Goal: Task Accomplishment & Management: Use online tool/utility

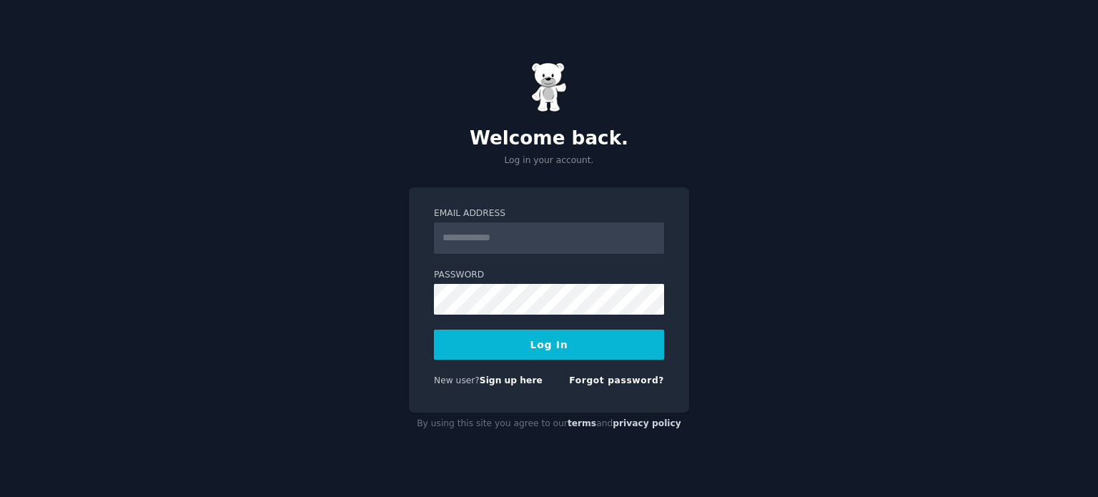
click at [547, 234] on input "Email Address" at bounding box center [549, 237] width 230 height 31
type input "**********"
click at [434, 329] on button "Log In" at bounding box center [549, 344] width 230 height 30
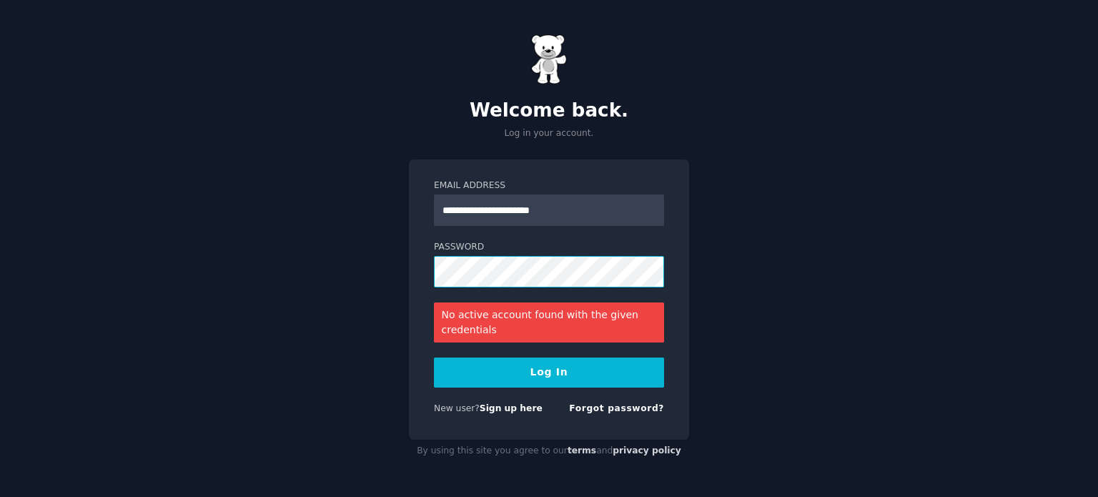
click at [372, 285] on div "**********" at bounding box center [549, 248] width 1098 height 497
click at [434, 357] on button "Log In" at bounding box center [549, 372] width 230 height 30
click at [648, 411] on link "Forgot password?" at bounding box center [616, 408] width 95 height 10
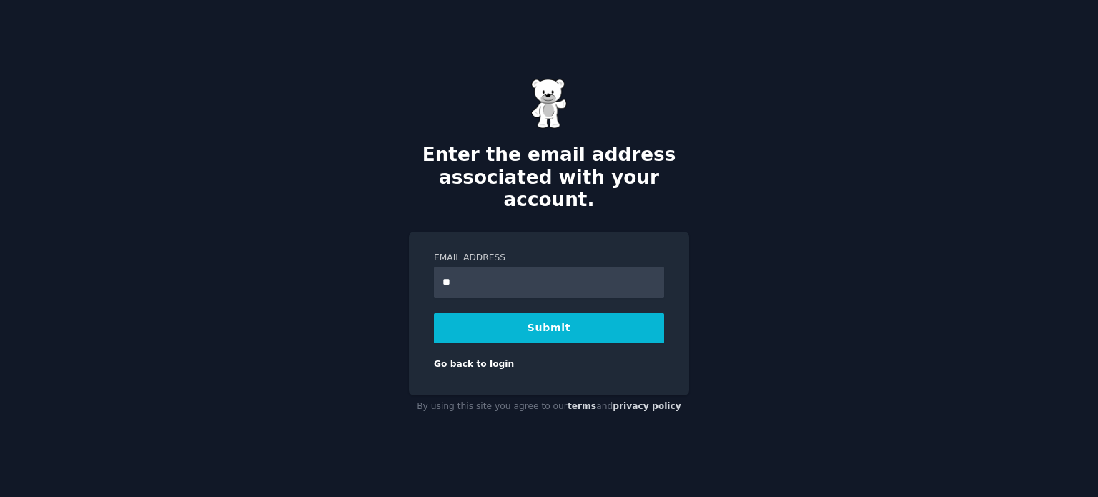
type input "**********"
click at [434, 313] on button "Submit" at bounding box center [549, 328] width 230 height 30
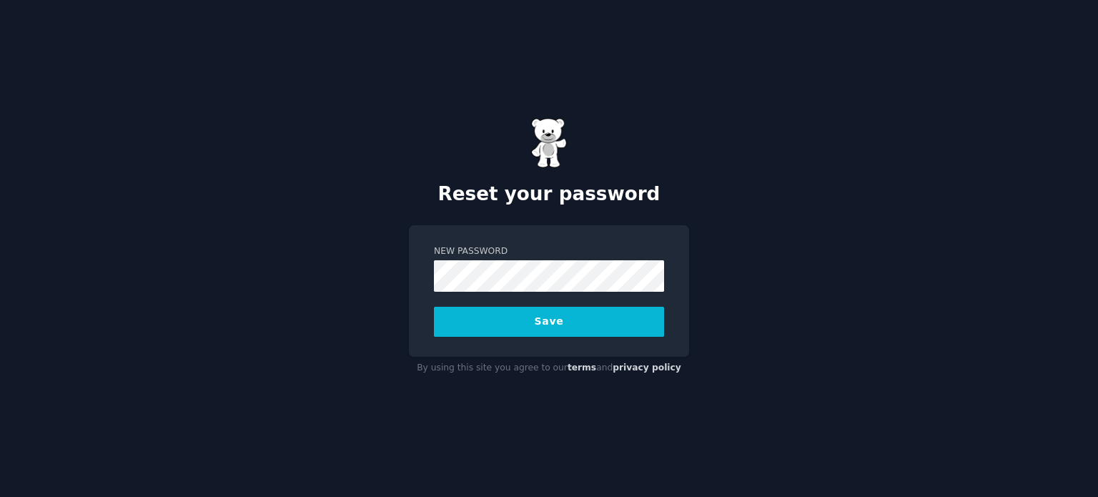
click at [434, 307] on button "Save" at bounding box center [549, 322] width 230 height 30
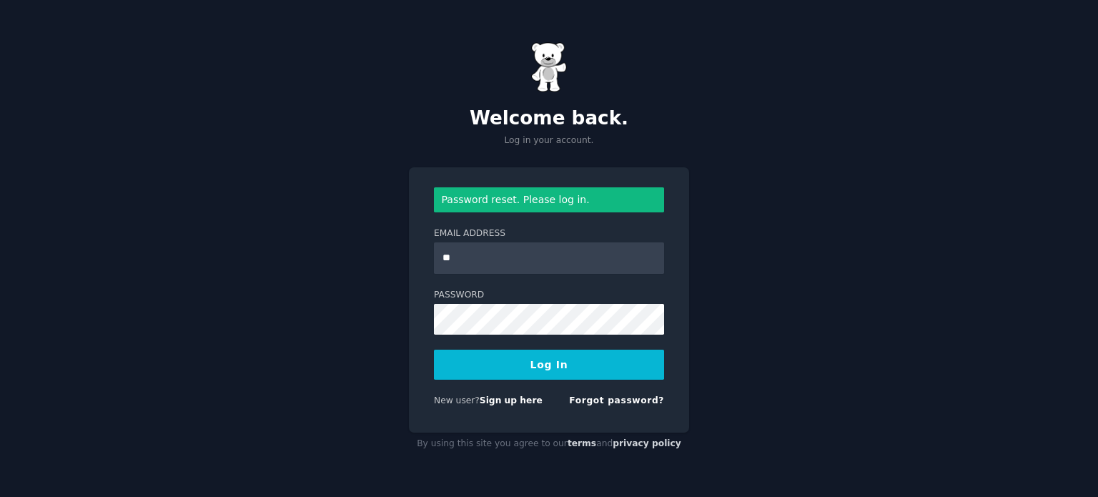
type input "**********"
click at [434, 349] on button "Log In" at bounding box center [549, 364] width 230 height 30
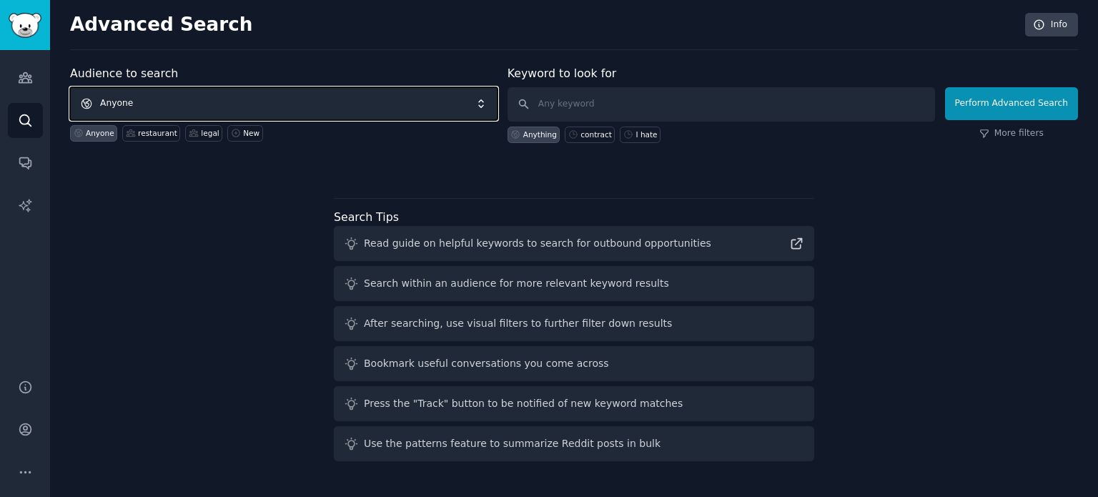
click at [243, 96] on span "Anyone" at bounding box center [283, 103] width 427 height 33
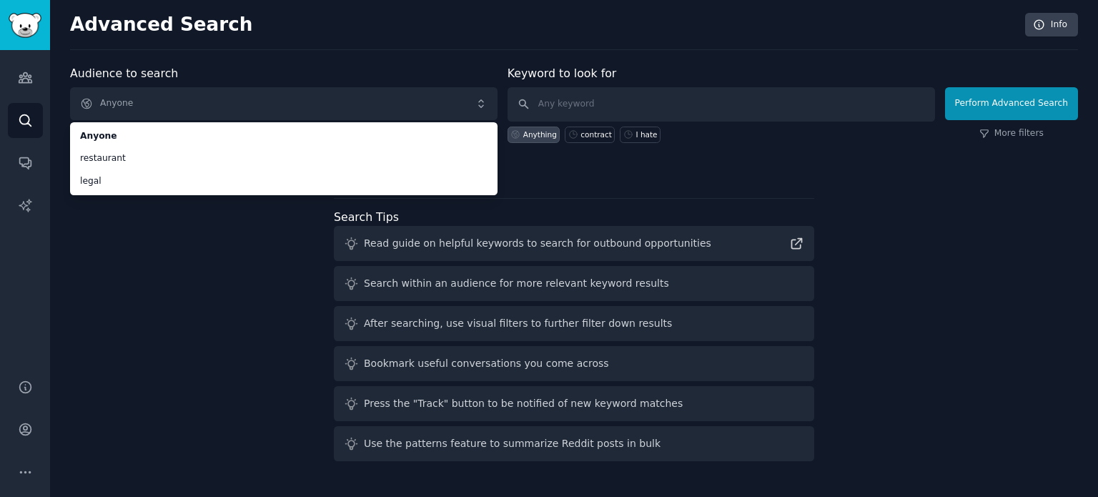
click at [169, 245] on div "Audience to search Anyone Anyone restaurant legal Anyone restaurant legal New K…" at bounding box center [574, 266] width 1008 height 402
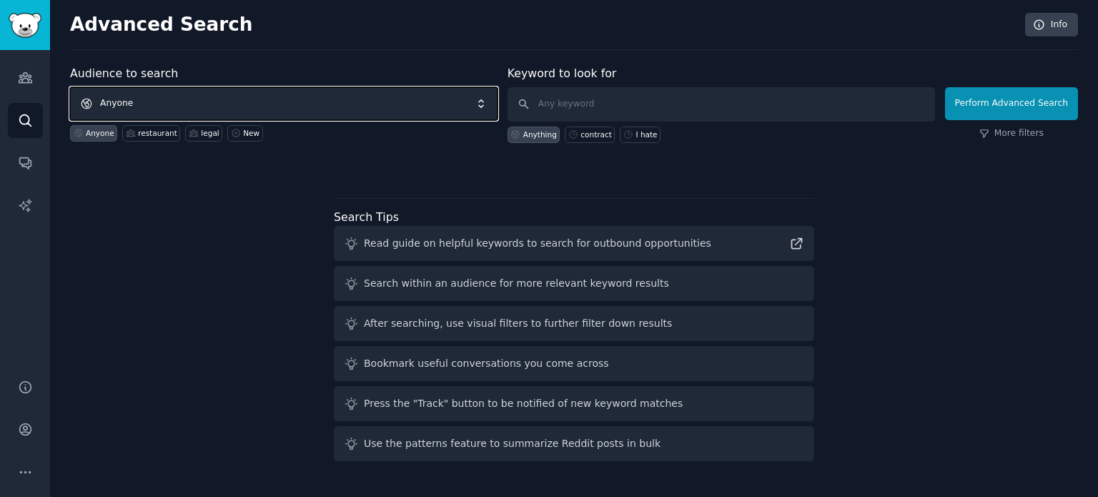
click at [440, 111] on span "Anyone" at bounding box center [283, 103] width 427 height 33
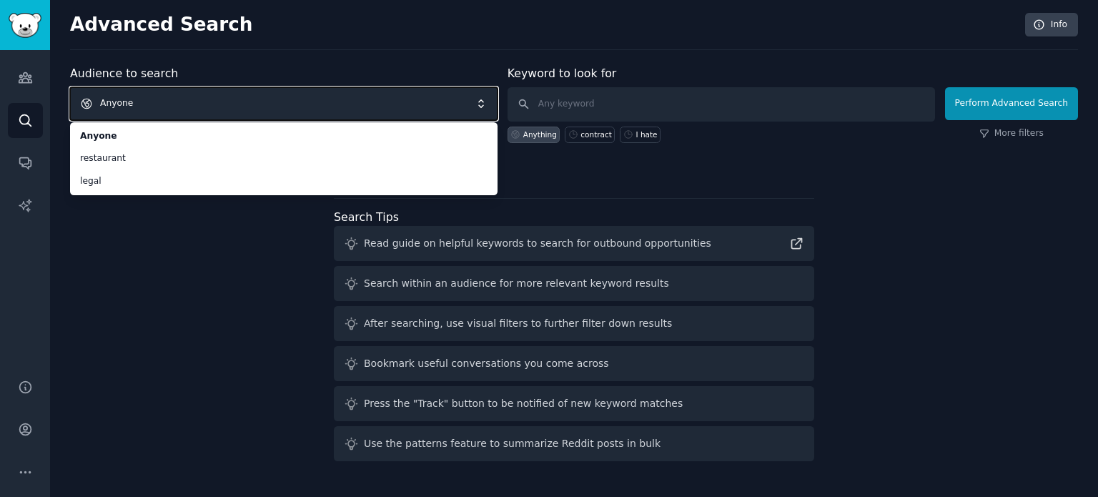
click at [224, 226] on div "Audience to search Anyone Anyone restaurant legal Anyone restaurant legal New K…" at bounding box center [574, 266] width 1008 height 402
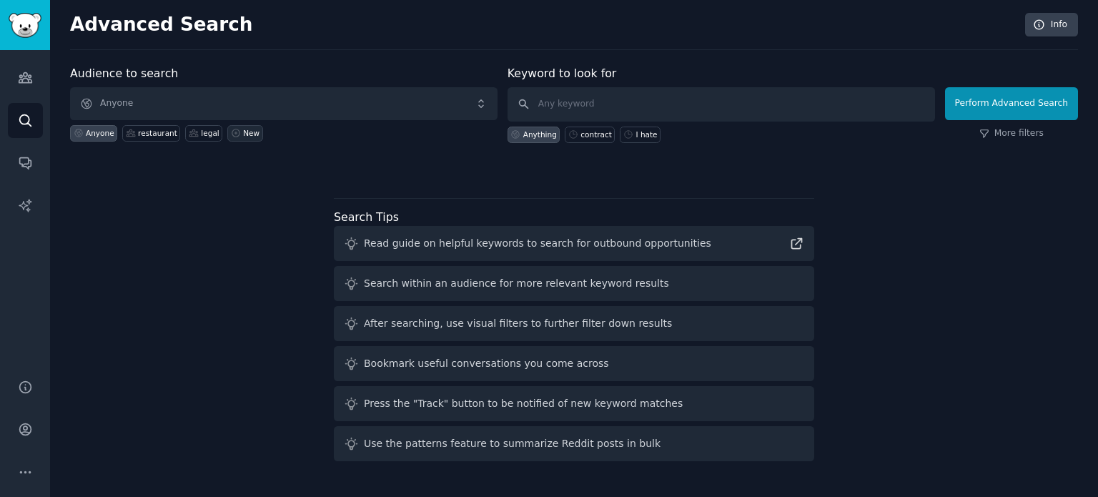
click at [243, 129] on div "New" at bounding box center [251, 133] width 16 height 10
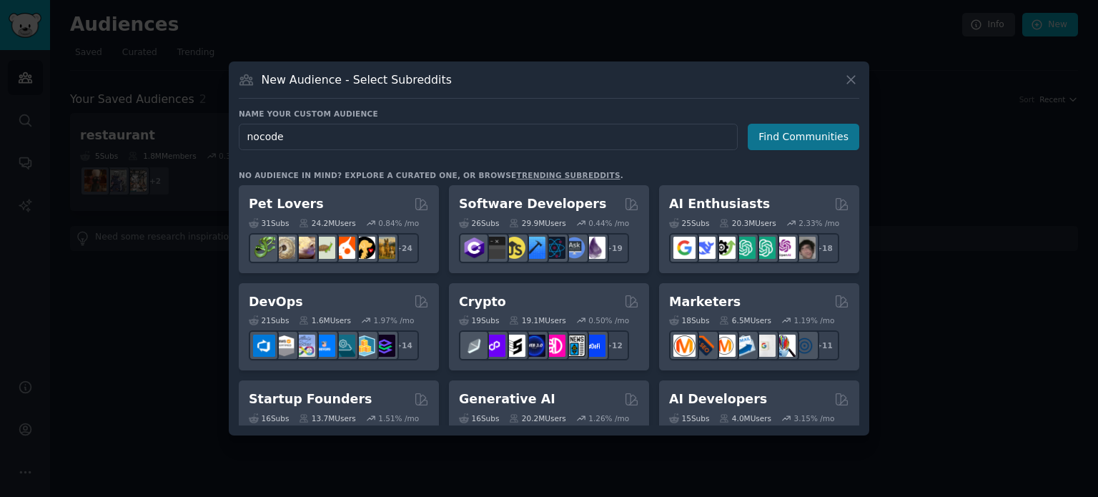
type input "nocode"
click at [813, 137] on button "Find Communities" at bounding box center [803, 137] width 111 height 26
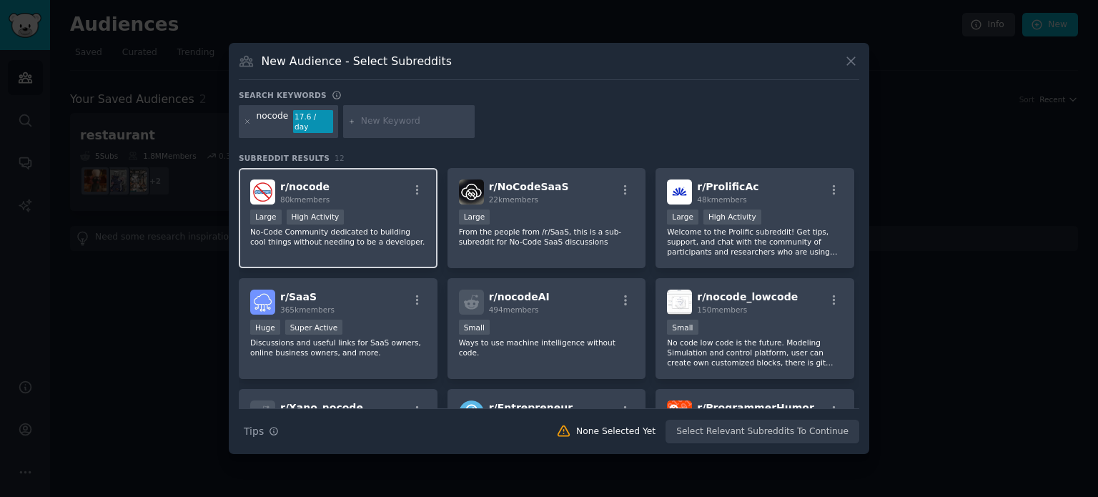
click at [374, 188] on div "r/ nocode 80k members" at bounding box center [338, 191] width 176 height 25
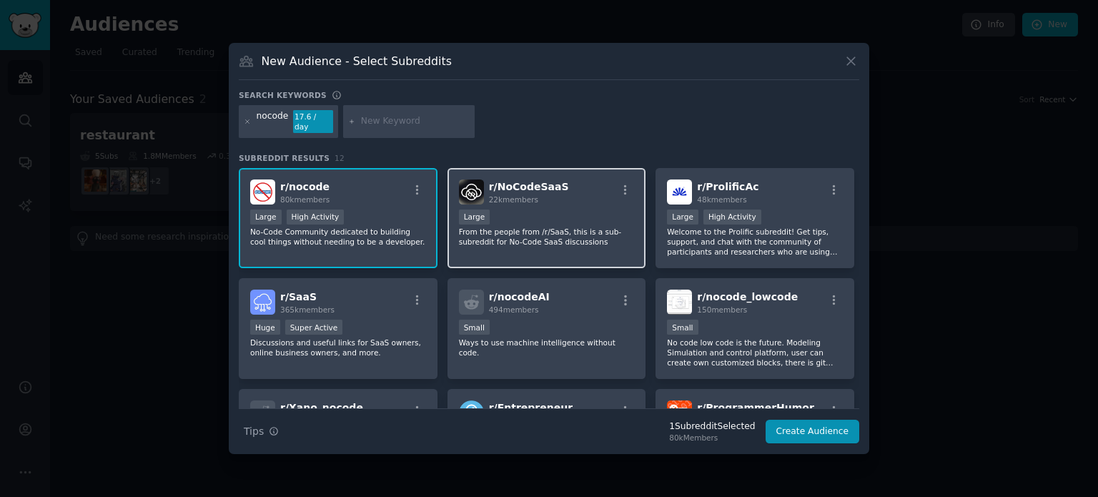
click at [523, 182] on span "r/ NoCodeSaaS" at bounding box center [529, 186] width 80 height 11
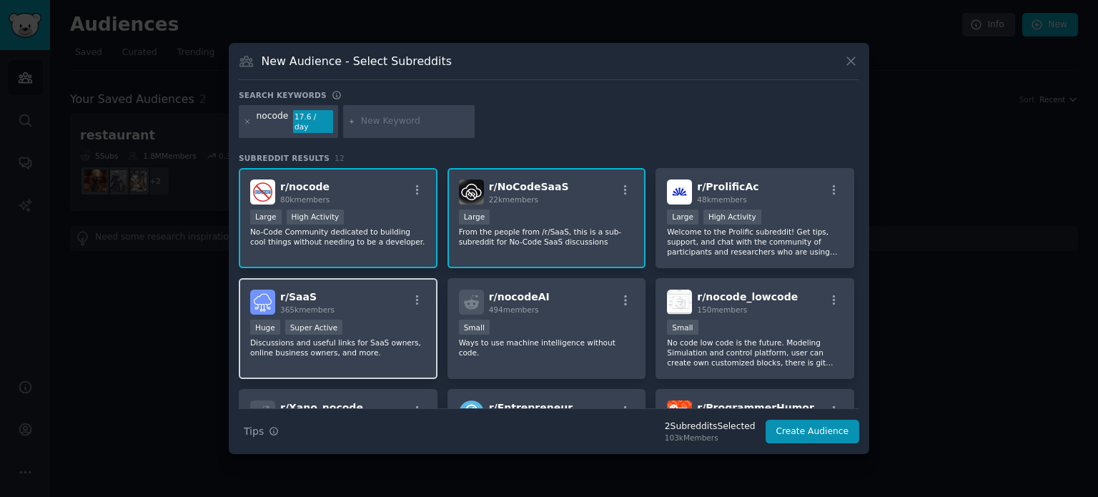
click at [394, 337] on p "Discussions and useful links for SaaS owners, online business owners, and more." at bounding box center [338, 347] width 176 height 20
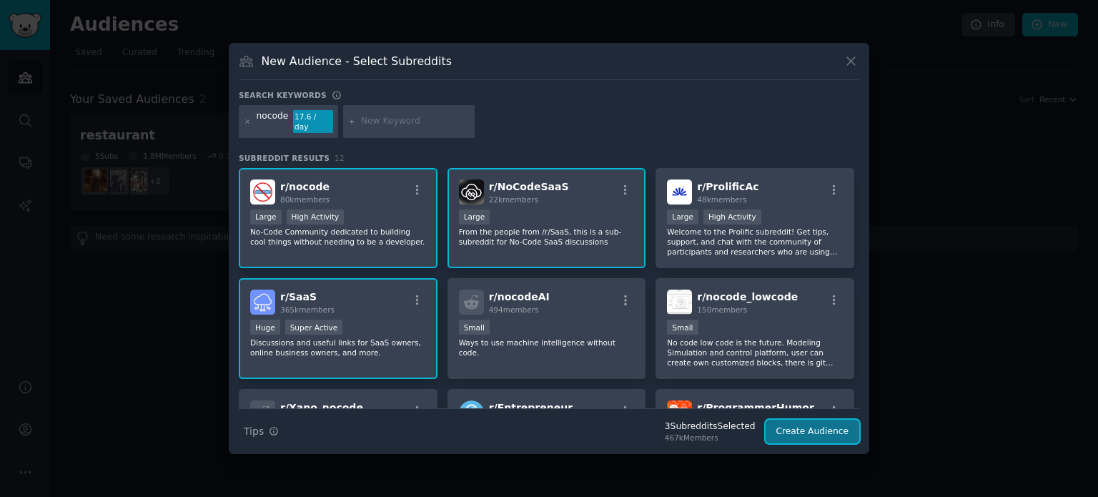
click at [785, 420] on button "Create Audience" at bounding box center [812, 432] width 94 height 24
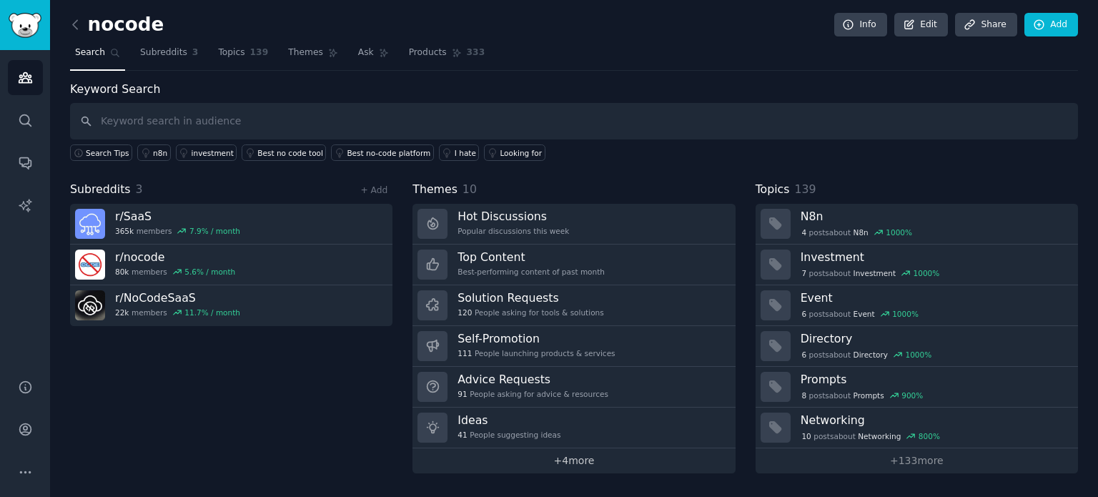
click at [557, 455] on link "+ 4 more" at bounding box center [573, 460] width 322 height 25
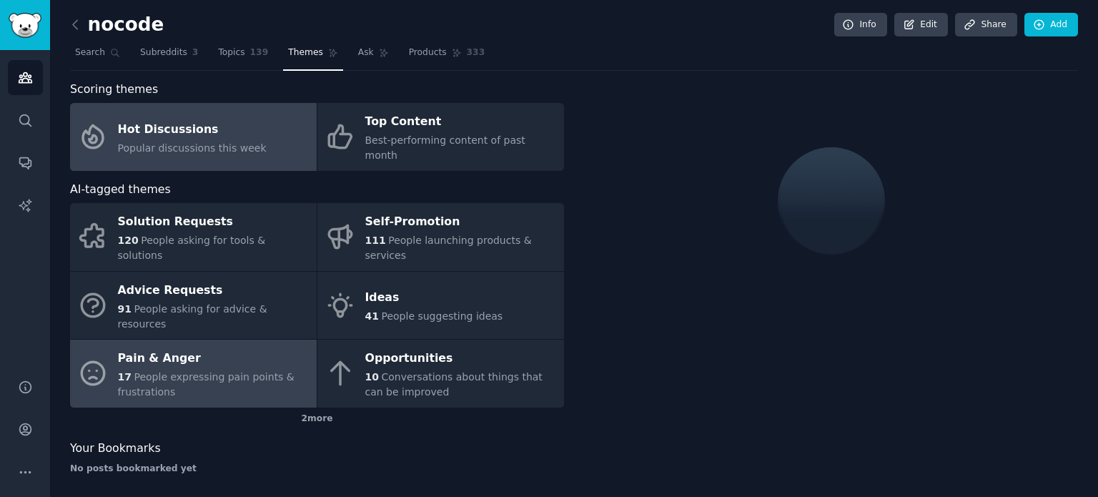
click at [230, 371] on span "People expressing pain points & frustrations" at bounding box center [206, 384] width 177 height 26
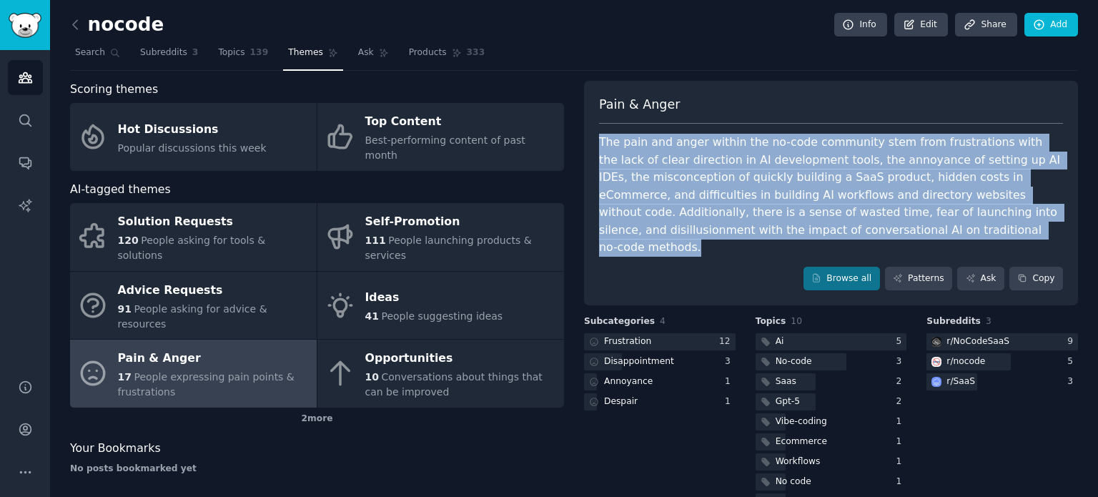
drag, startPoint x: 871, startPoint y: 234, endPoint x: 588, endPoint y: 137, distance: 299.2
click at [588, 137] on div "Pain & Anger The pain and anger within the no-code community stem from frustrat…" at bounding box center [831, 193] width 494 height 225
copy div "The pain and anger within the no-code community stem from frustrations with the…"
